Goal: Task Accomplishment & Management: Use online tool/utility

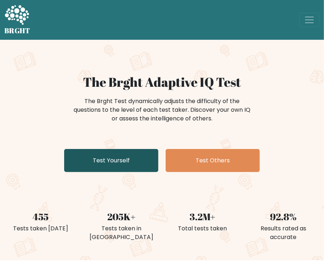
click at [128, 158] on link "Test Yourself" at bounding box center [111, 160] width 94 height 23
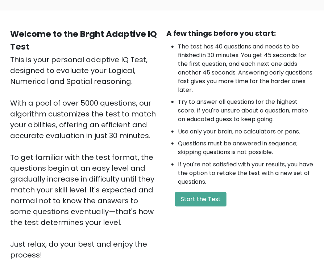
scroll to position [32, 0]
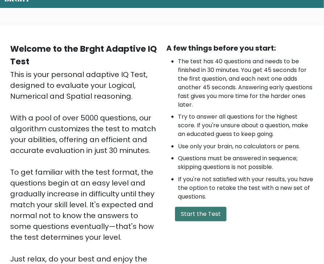
click at [201, 214] on button "Start the Test" at bounding box center [200, 214] width 51 height 14
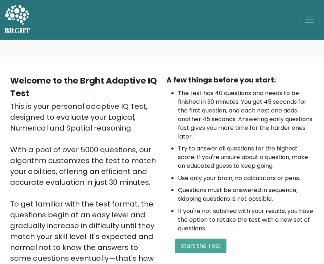
scroll to position [0, 0]
click at [311, 19] on span "Toggle navigation" at bounding box center [309, 19] width 11 height 11
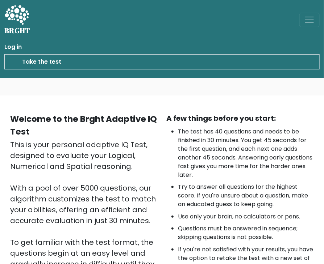
click at [146, 62] on link "Take the test" at bounding box center [161, 61] width 315 height 15
